Goal: Information Seeking & Learning: Learn about a topic

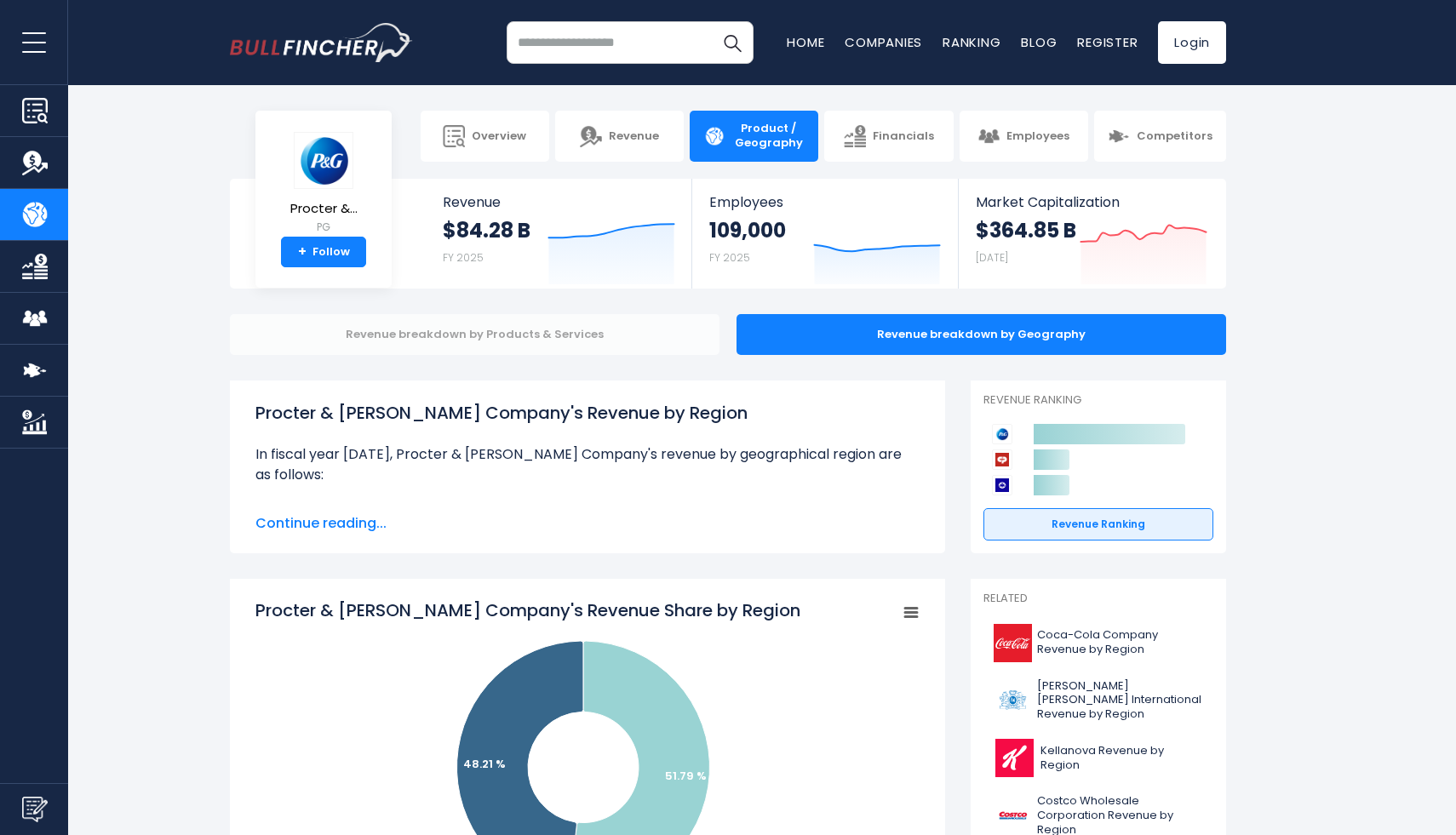
click at [341, 333] on div "Revenue breakdown by Products & Services" at bounding box center [475, 334] width 490 height 41
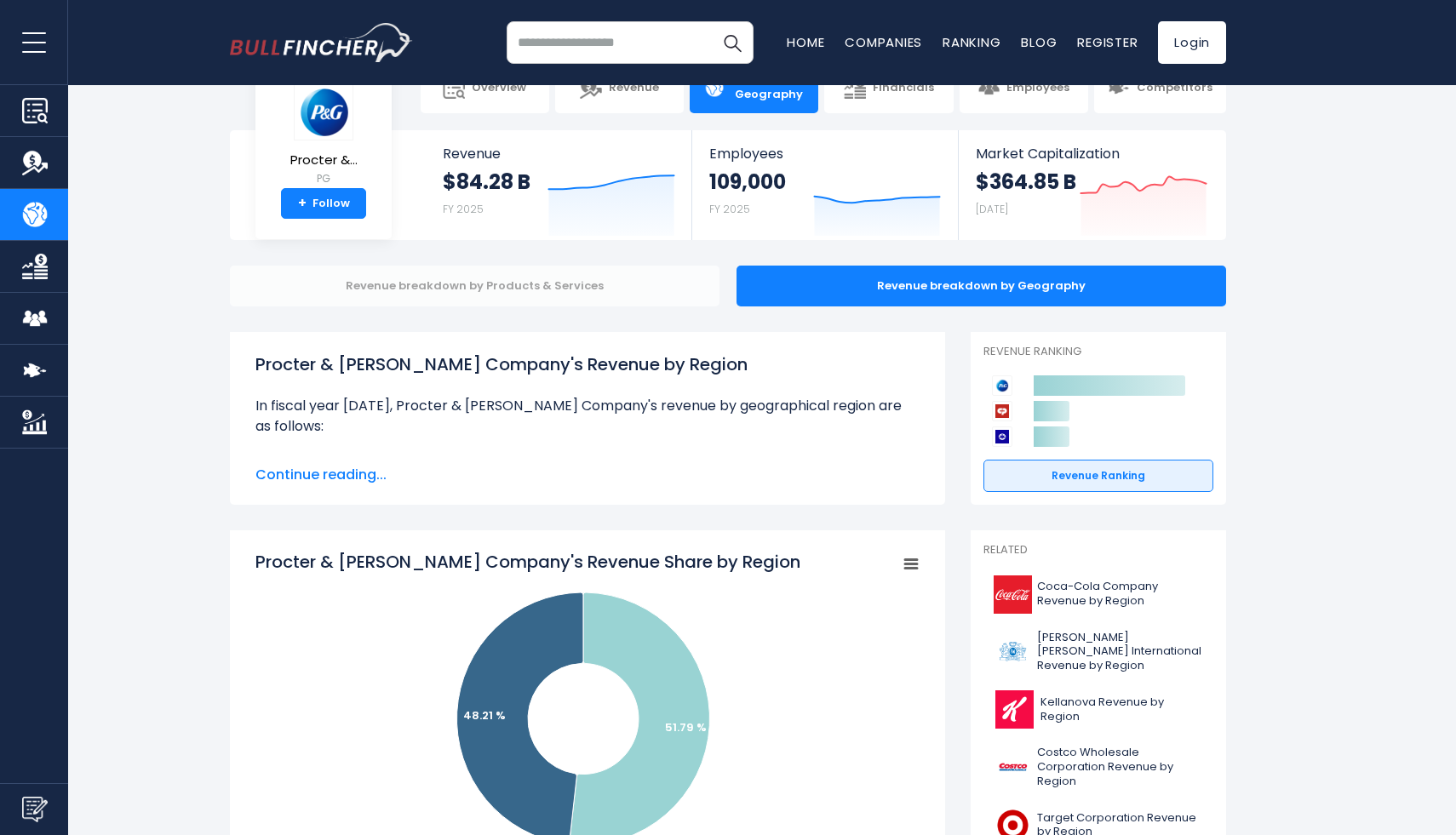
scroll to position [112, 0]
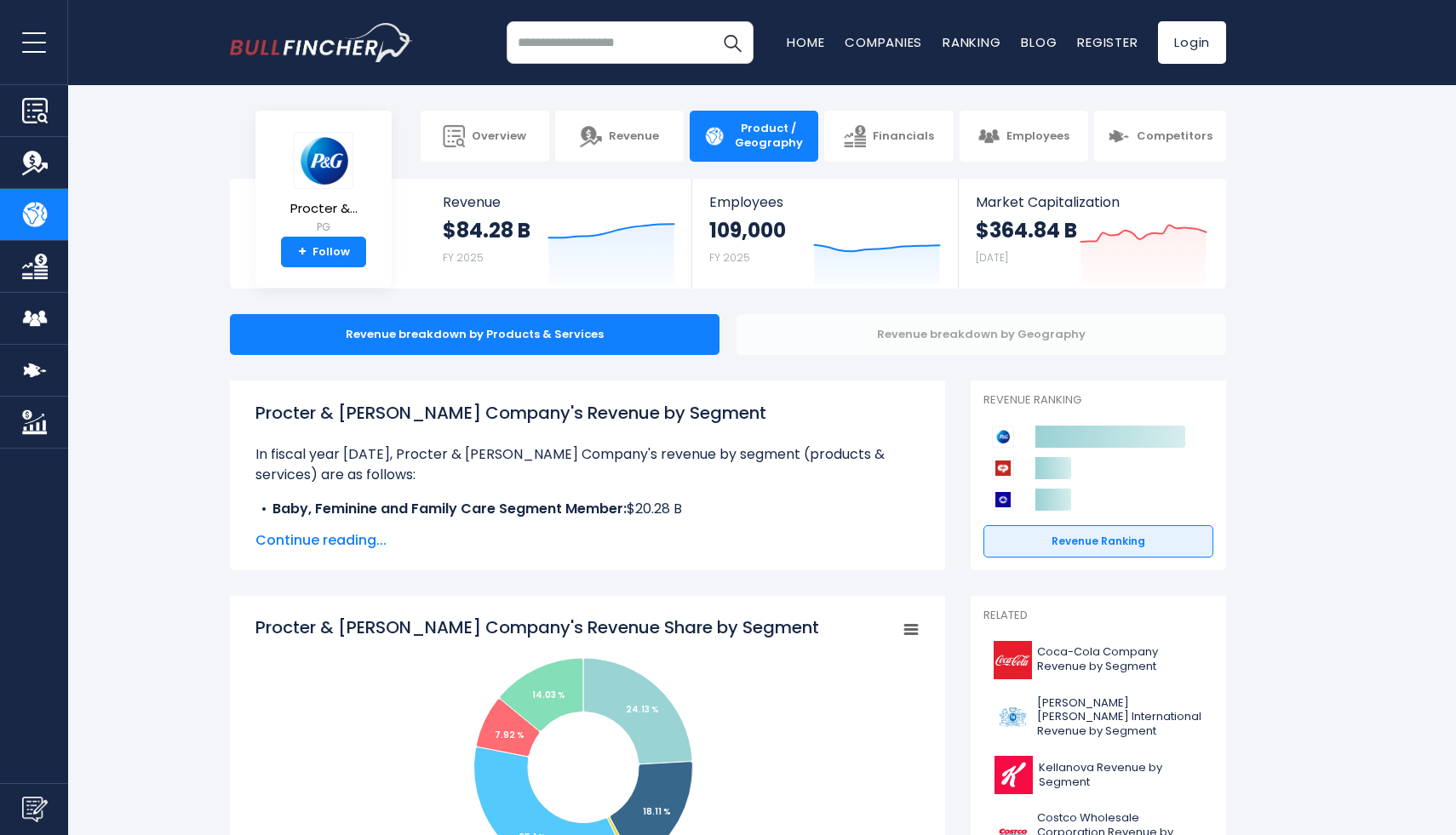
click at [928, 333] on div "Revenue breakdown by Geography" at bounding box center [981, 334] width 490 height 41
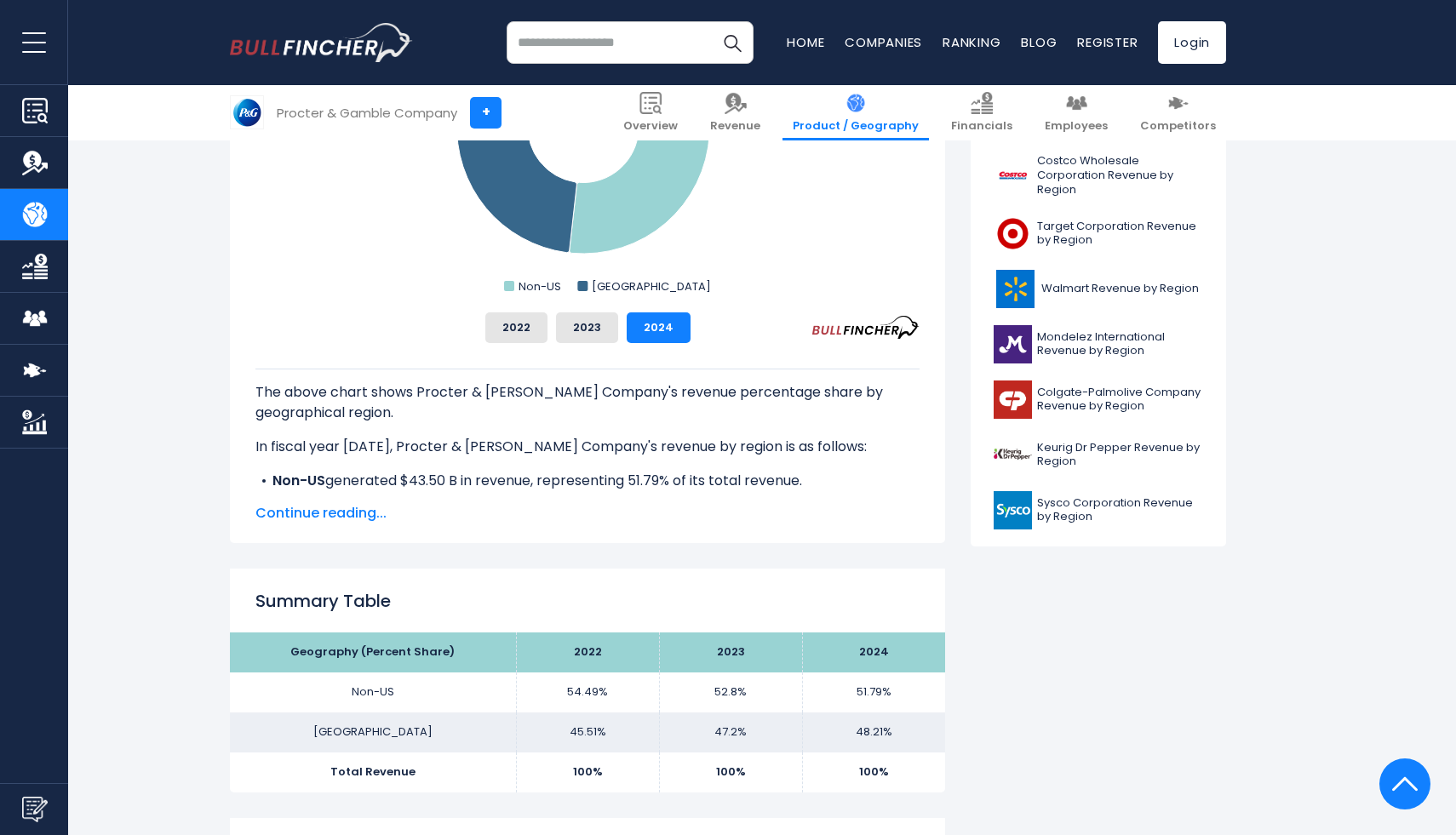
scroll to position [642, 0]
